Goal: Task Accomplishment & Management: Manage account settings

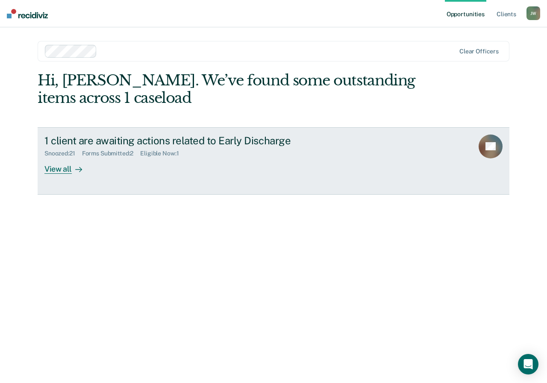
click at [54, 170] on div "View all" at bounding box center [68, 165] width 48 height 17
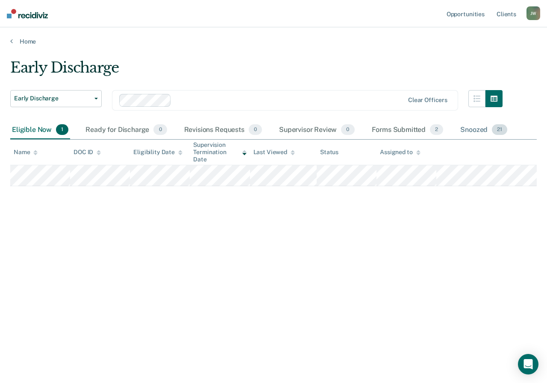
click at [476, 130] on div "Snoozed 21" at bounding box center [483, 130] width 50 height 19
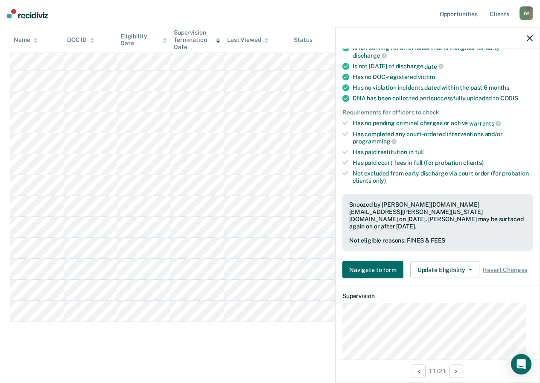
scroll to position [148, 0]
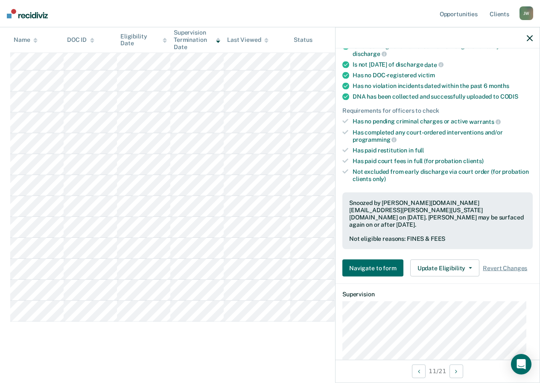
click at [529, 37] on icon "button" at bounding box center [530, 38] width 6 height 6
